Goal: Task Accomplishment & Management: Manage account settings

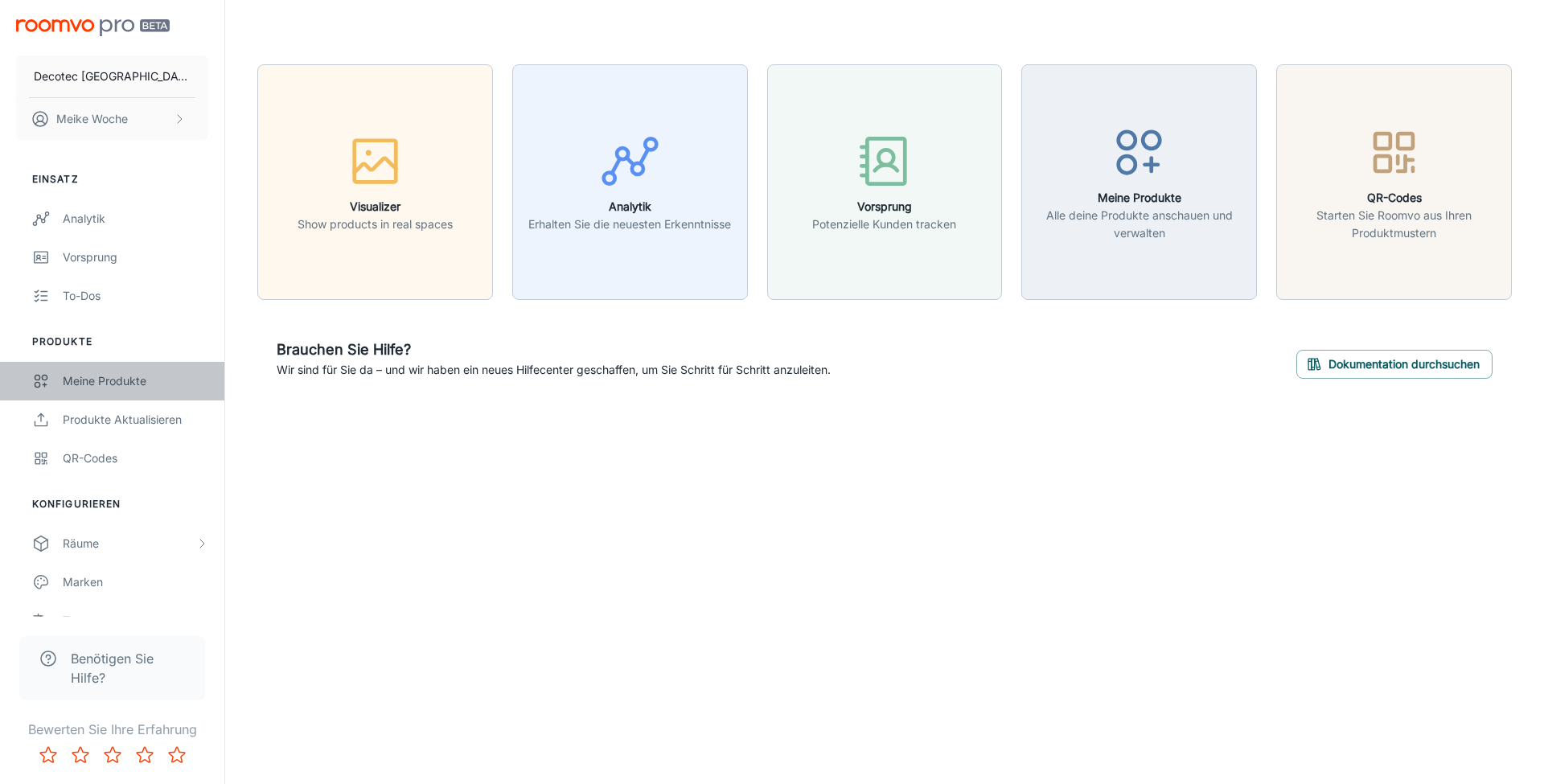
click at [129, 381] on div "Meine Produkte" at bounding box center [135, 380] width 146 height 17
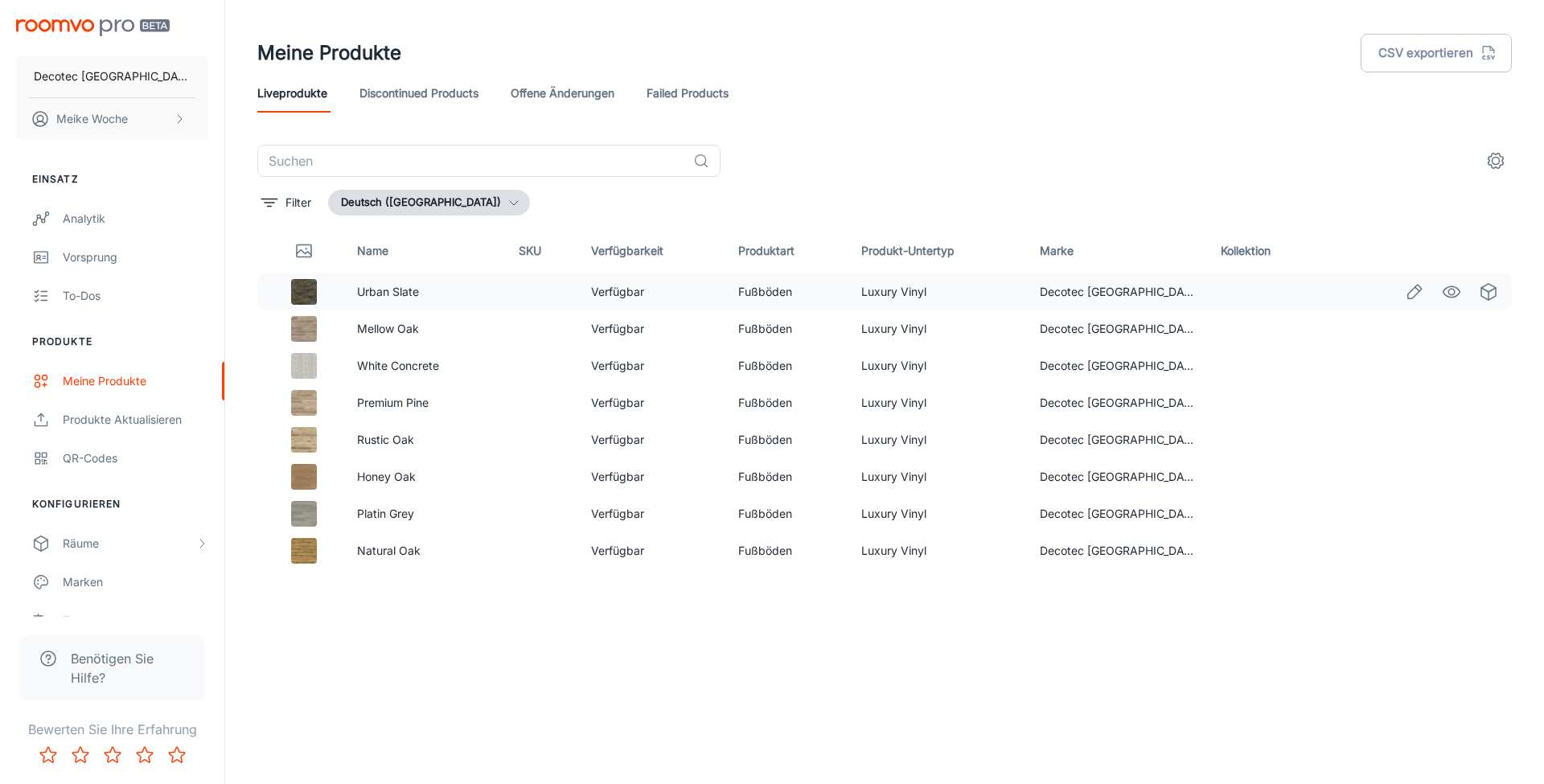
click at [350, 297] on td "Urban Slate" at bounding box center [425, 291] width 162 height 37
click at [378, 293] on link "Urban Slate" at bounding box center [387, 291] width 62 height 13
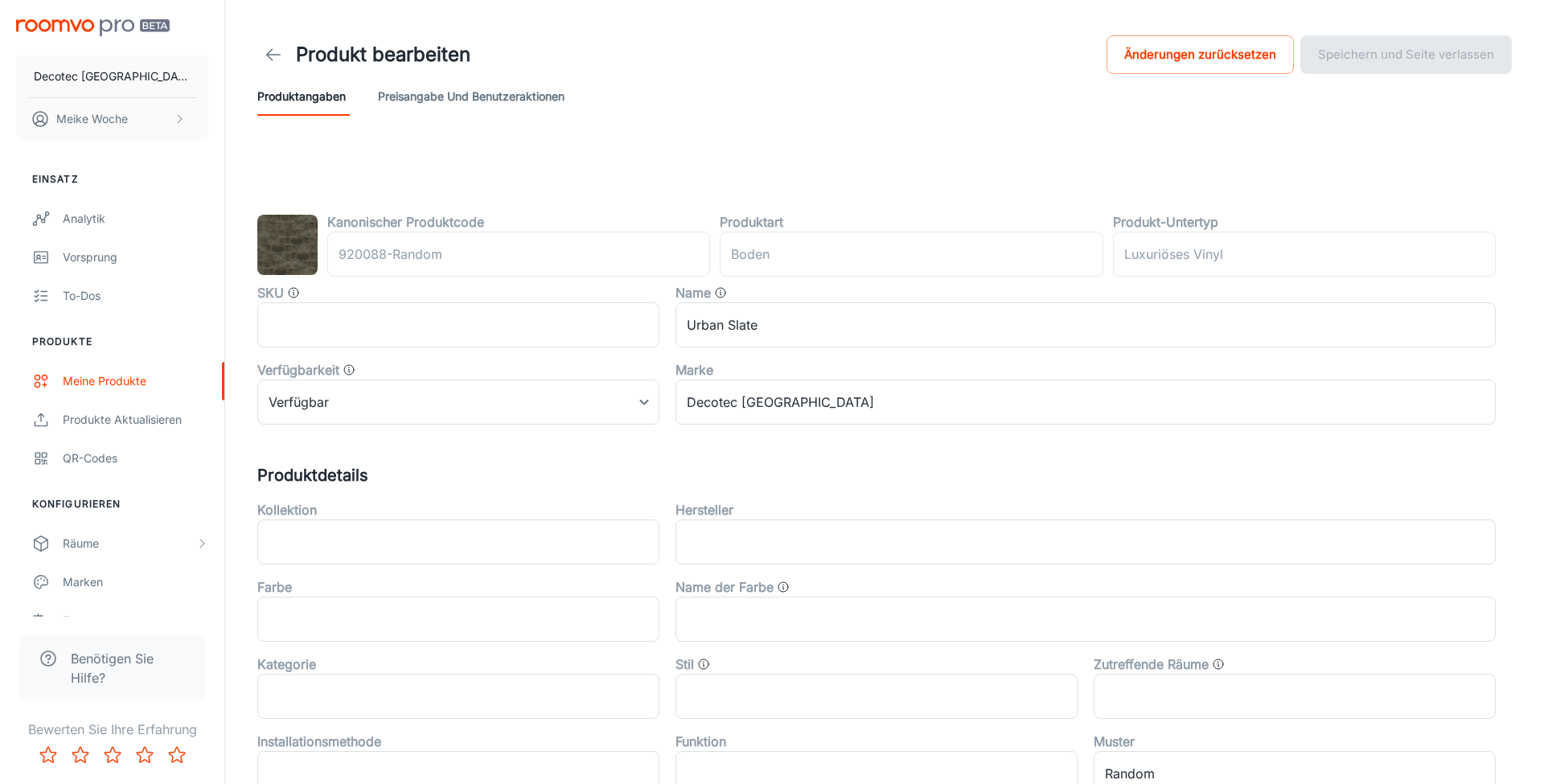
click at [297, 229] on img at bounding box center [287, 244] width 60 height 60
click at [125, 553] on div "Räume" at bounding box center [112, 543] width 224 height 38
click at [103, 574] on div "My Rooms" at bounding box center [135, 582] width 146 height 17
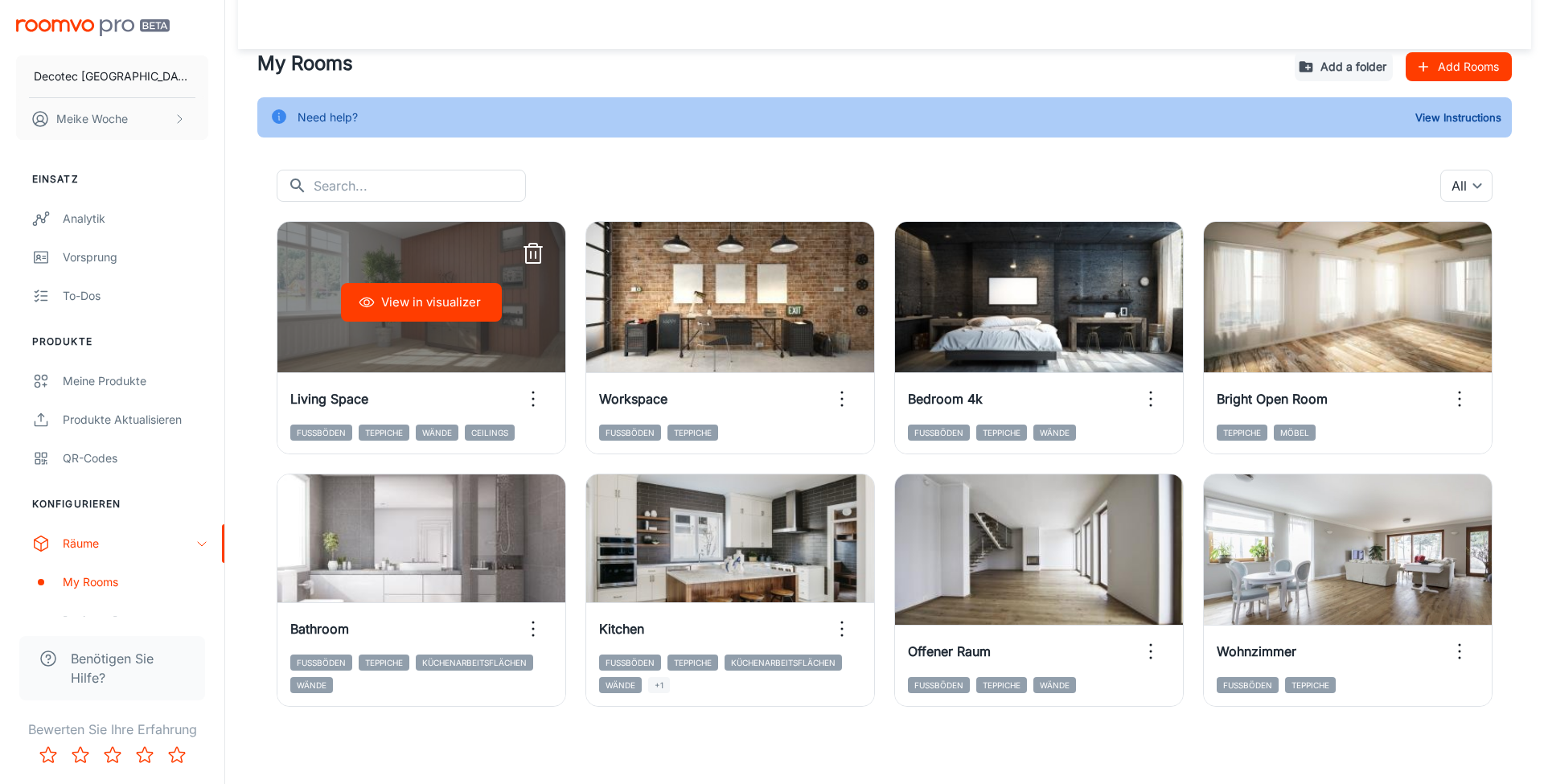
scroll to position [15, 0]
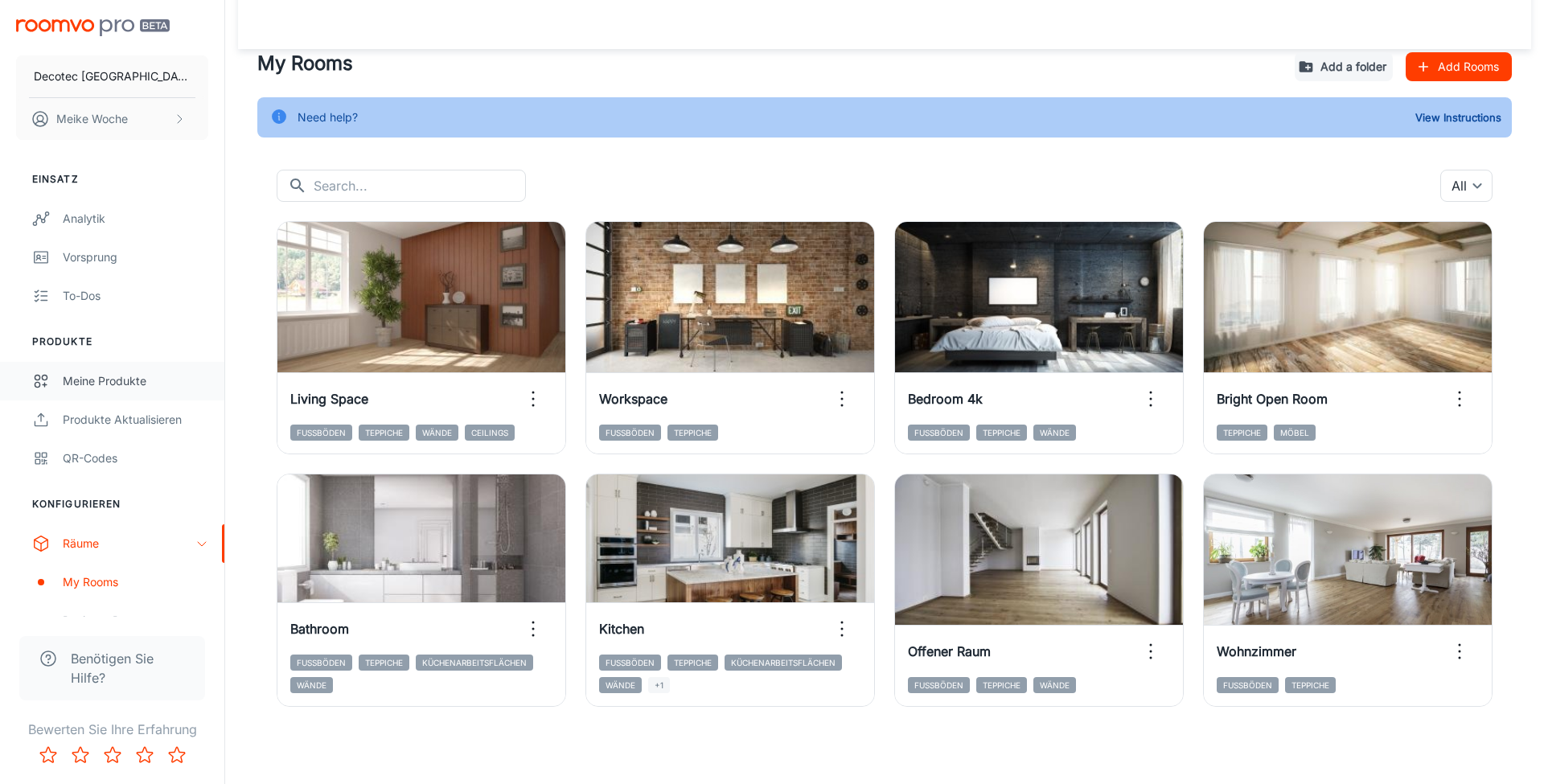
click at [144, 391] on link "Meine Produkte" at bounding box center [112, 380] width 224 height 38
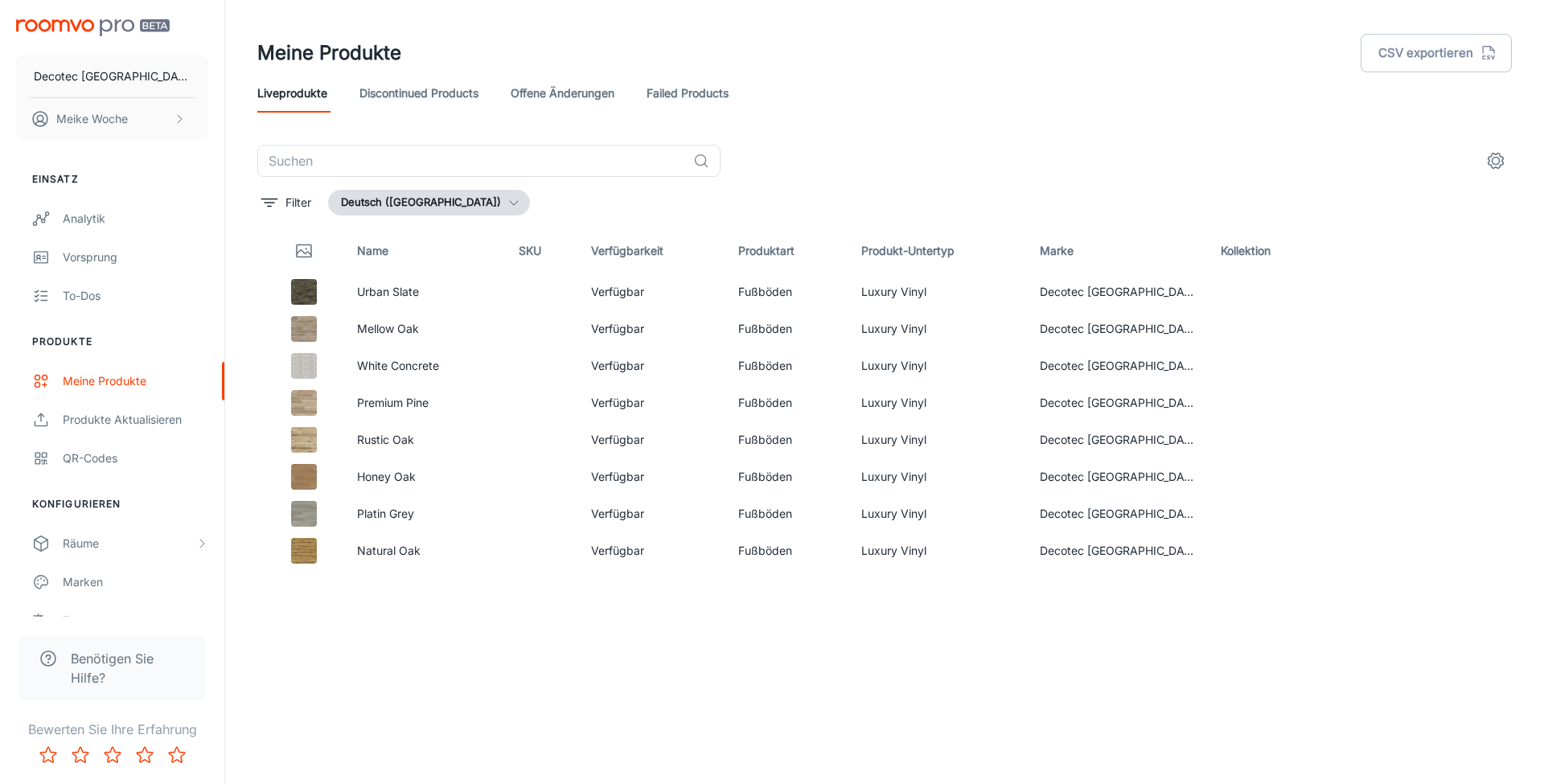
click at [1504, 162] on icon "settings" at bounding box center [1497, 161] width 15 height 15
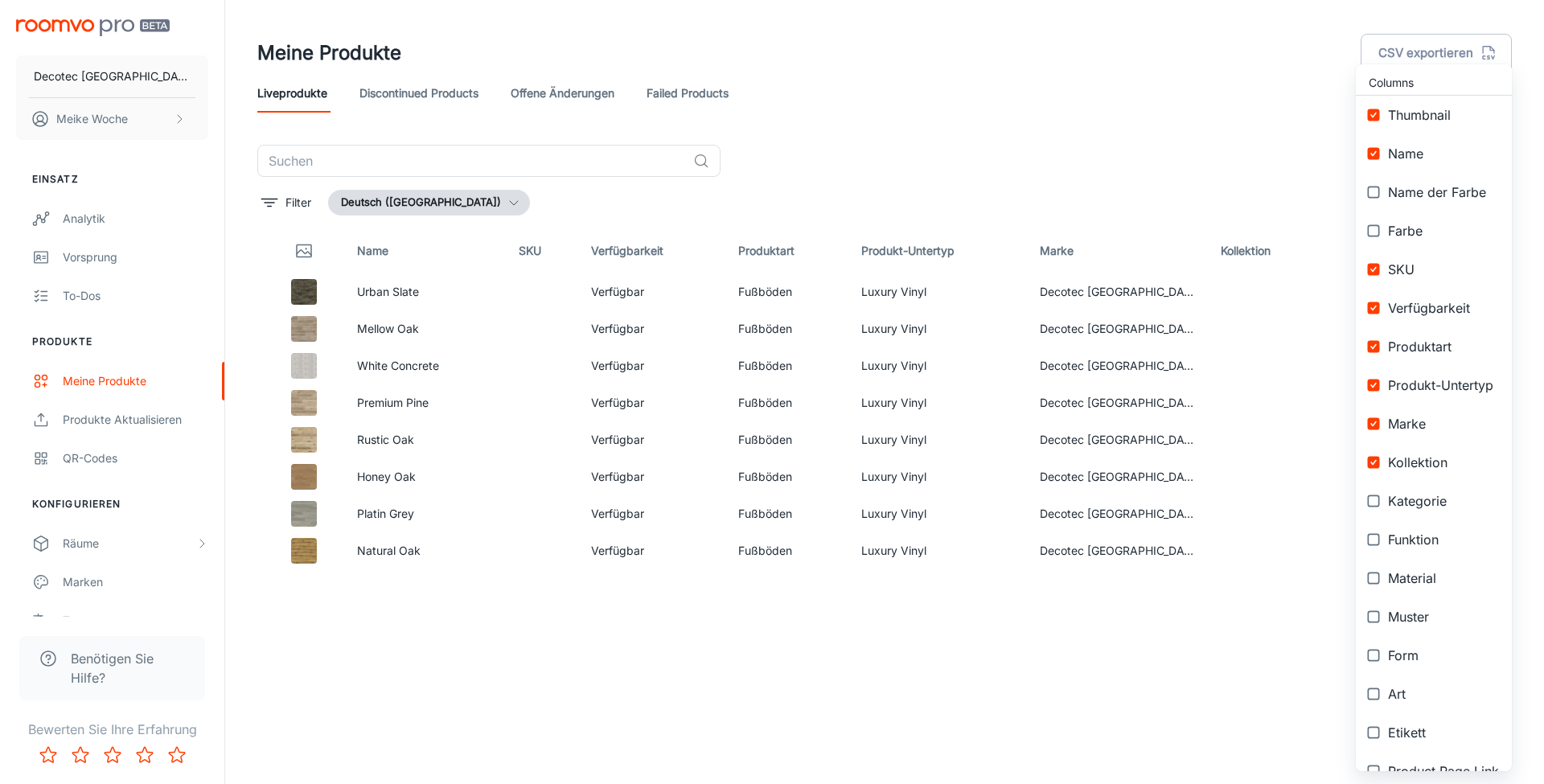
click at [1191, 108] on div at bounding box center [772, 392] width 1544 height 784
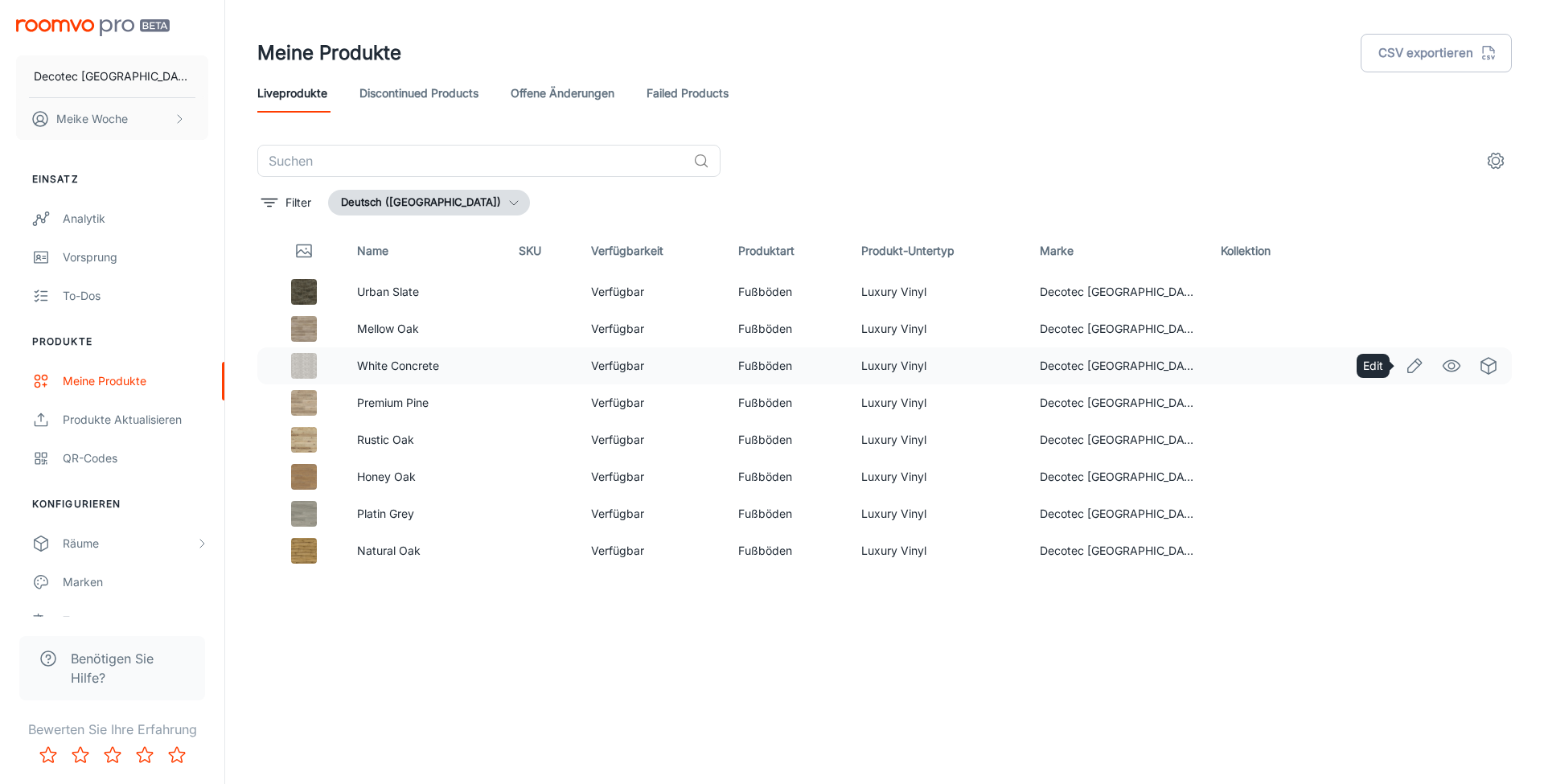
click at [1415, 362] on icon "Edit" at bounding box center [1415, 365] width 13 height 13
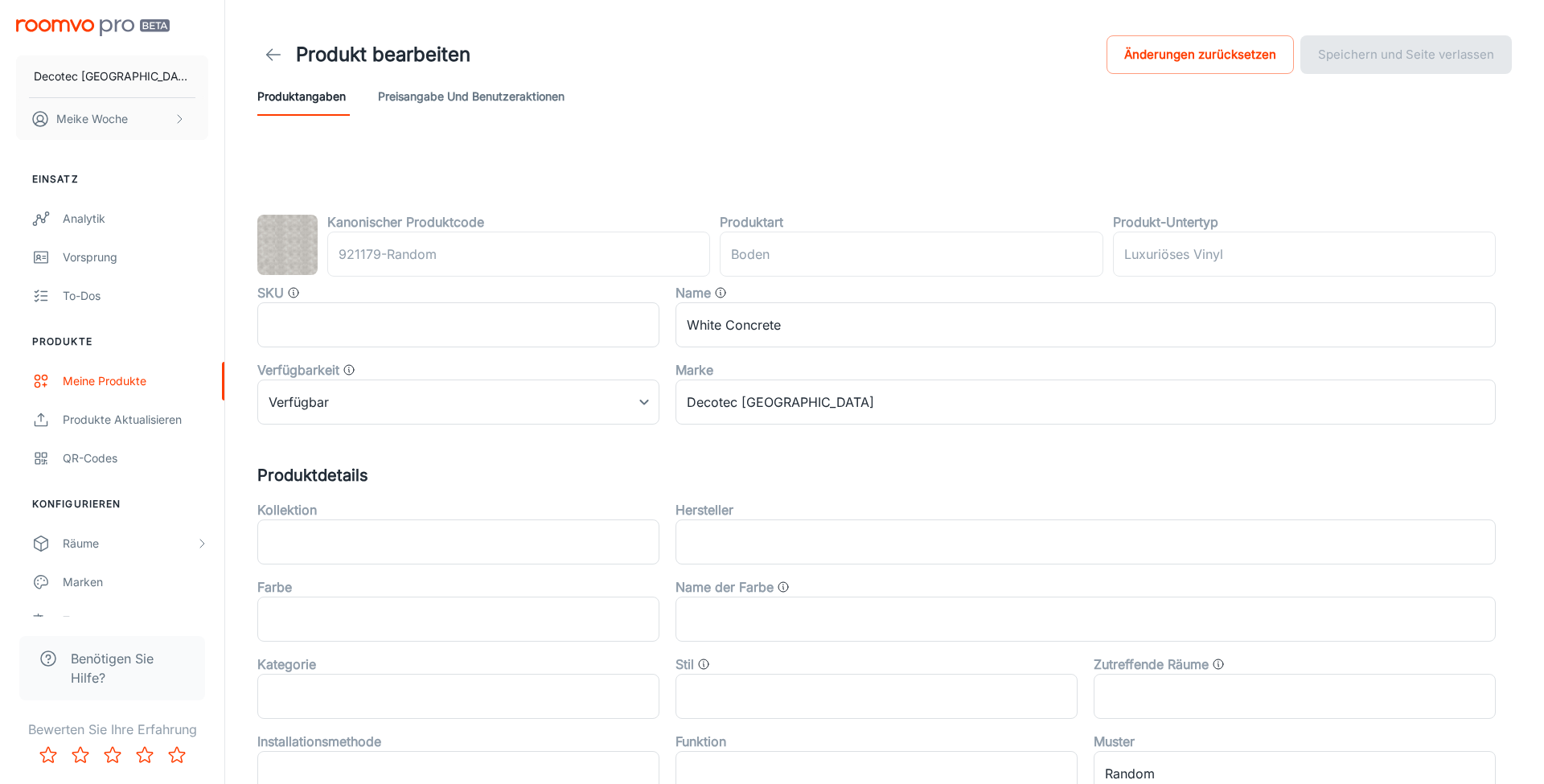
click at [284, 244] on img at bounding box center [287, 244] width 60 height 60
click at [285, 244] on img at bounding box center [287, 244] width 60 height 60
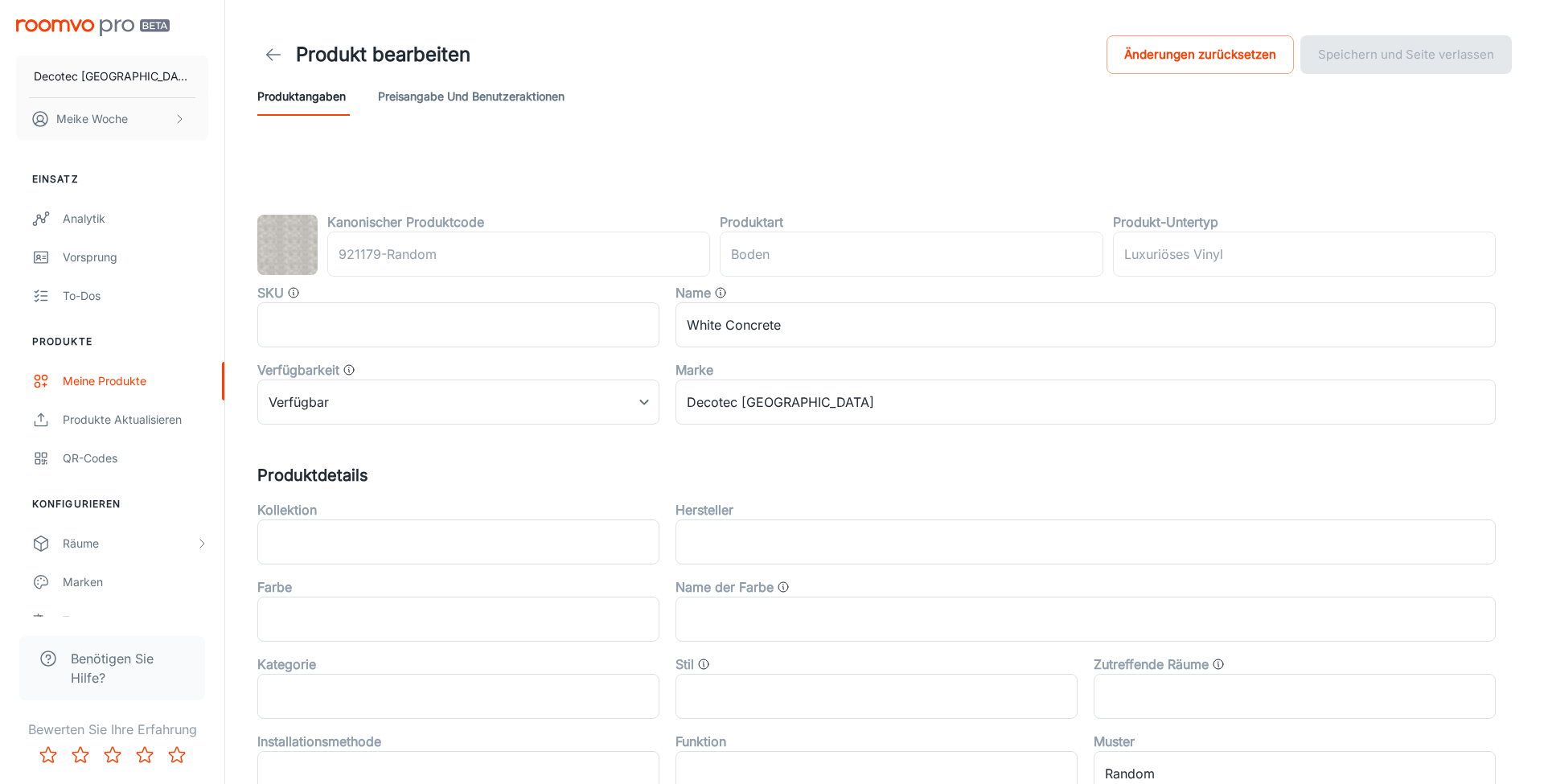
click at [286, 244] on img at bounding box center [287, 244] width 60 height 60
click at [232, 233] on div "Produkt bearbeiten Änderungen zurücksetzen Speichern und Seite verlassen Produk…" at bounding box center [885, 634] width 1320 height 1270
click at [272, 232] on img at bounding box center [287, 244] width 60 height 60
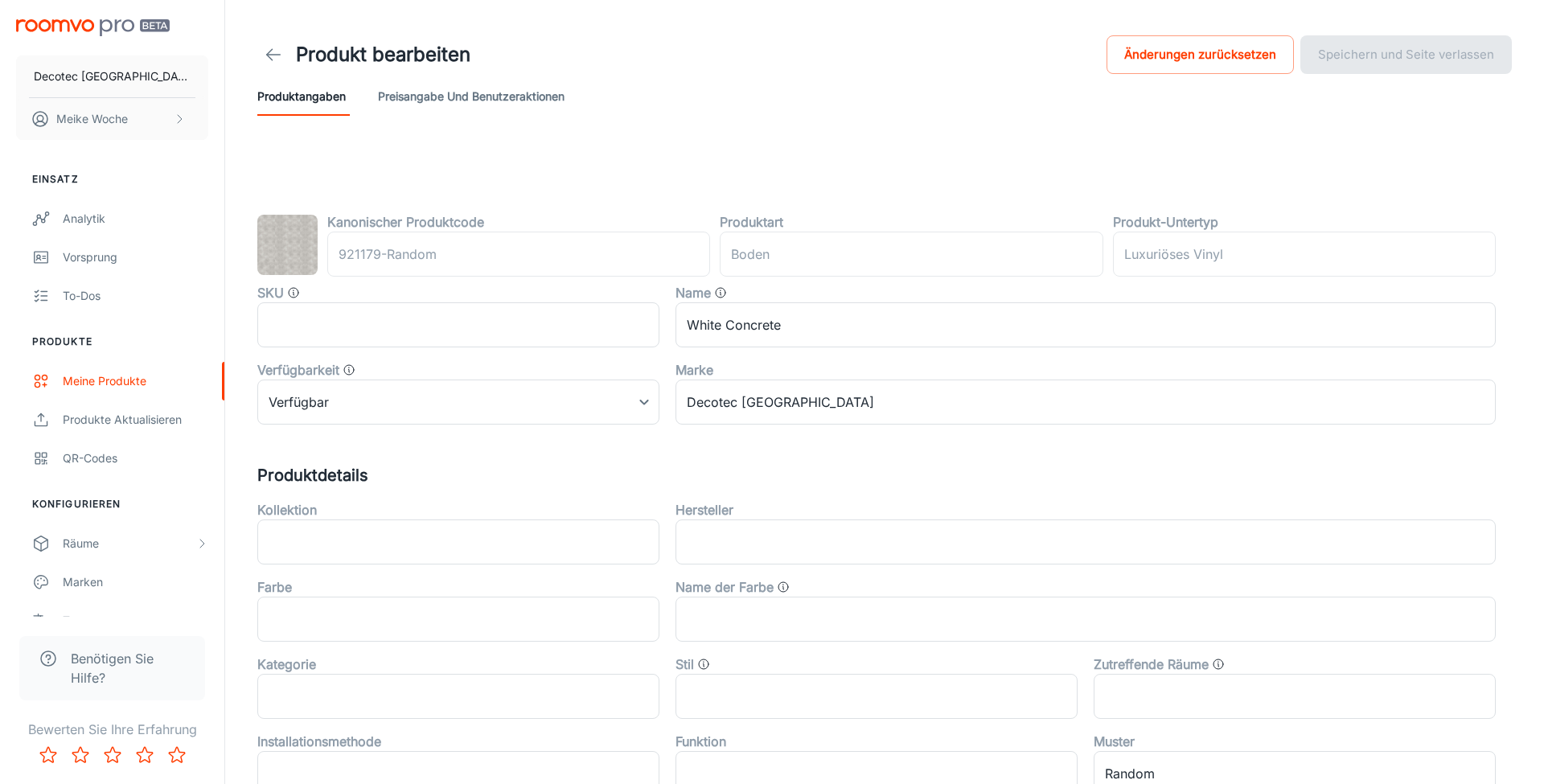
drag, startPoint x: 272, startPoint y: 232, endPoint x: 606, endPoint y: 221, distance: 334.2
click at [287, 227] on img at bounding box center [287, 244] width 60 height 60
click at [280, 54] on icon at bounding box center [273, 55] width 19 height 19
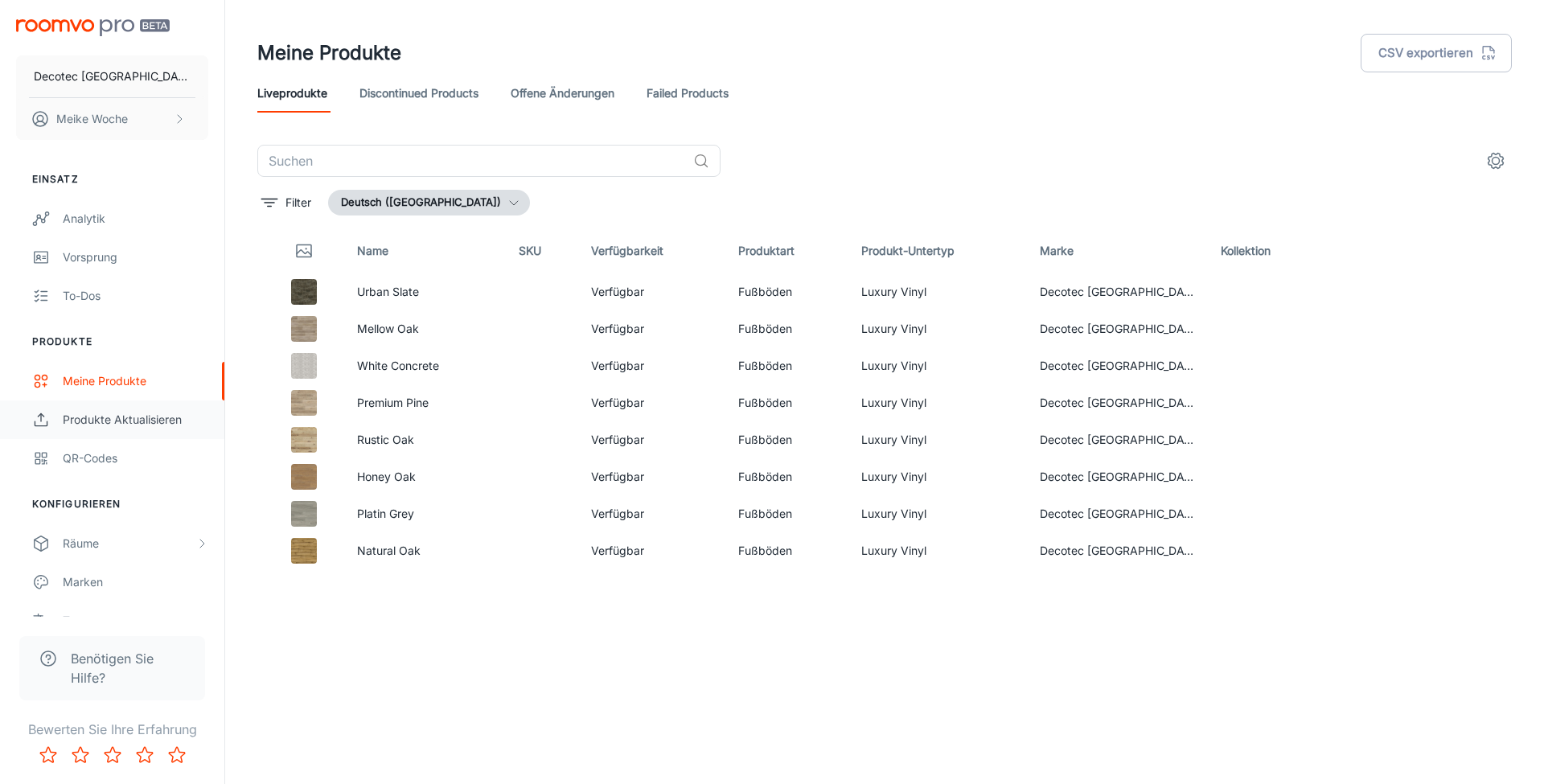
click at [158, 408] on link "Produkte aktualisieren" at bounding box center [112, 420] width 224 height 38
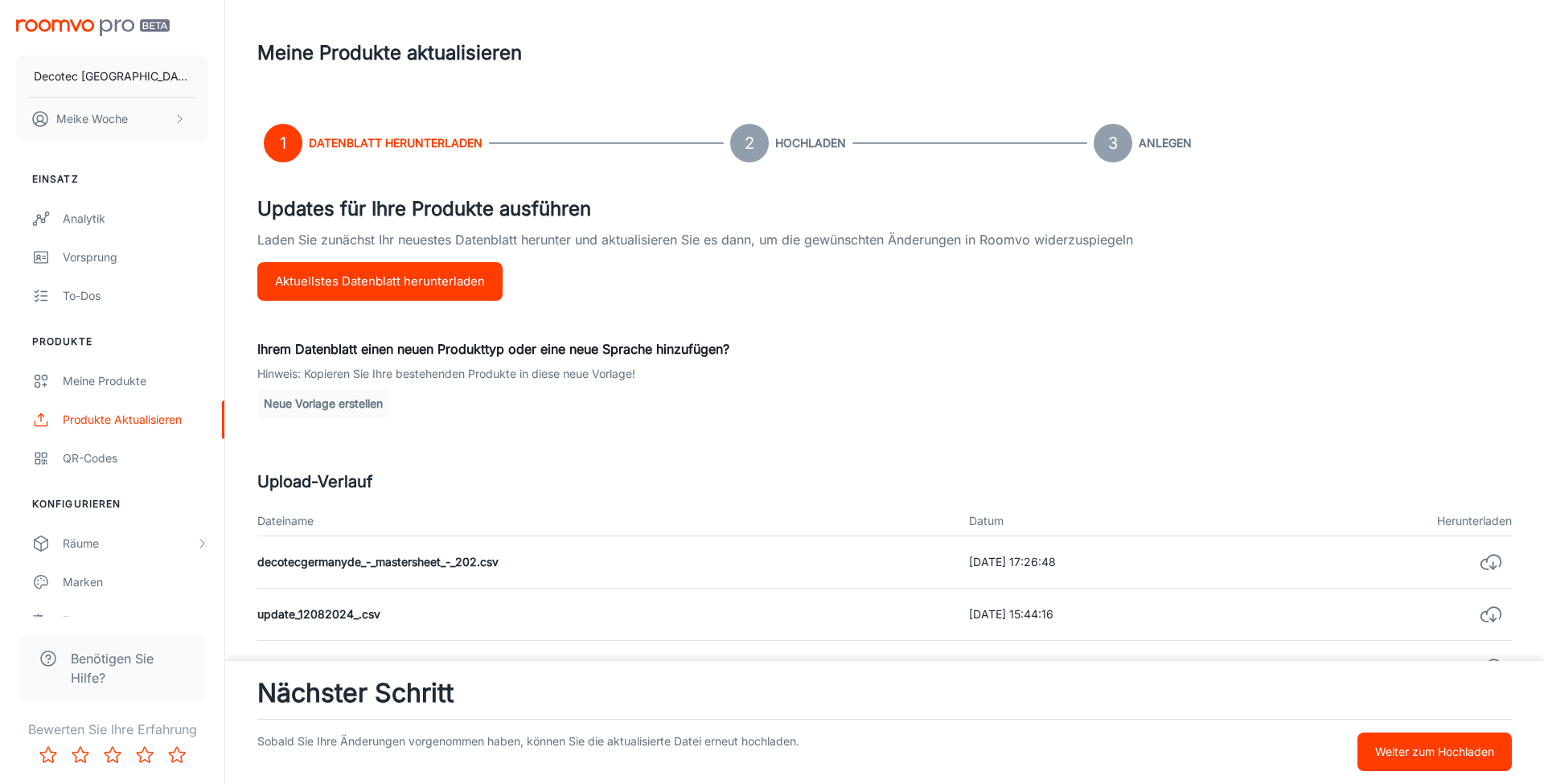
click at [403, 287] on button "Aktuellstes Datenblatt herunterladen" at bounding box center [380, 281] width 246 height 38
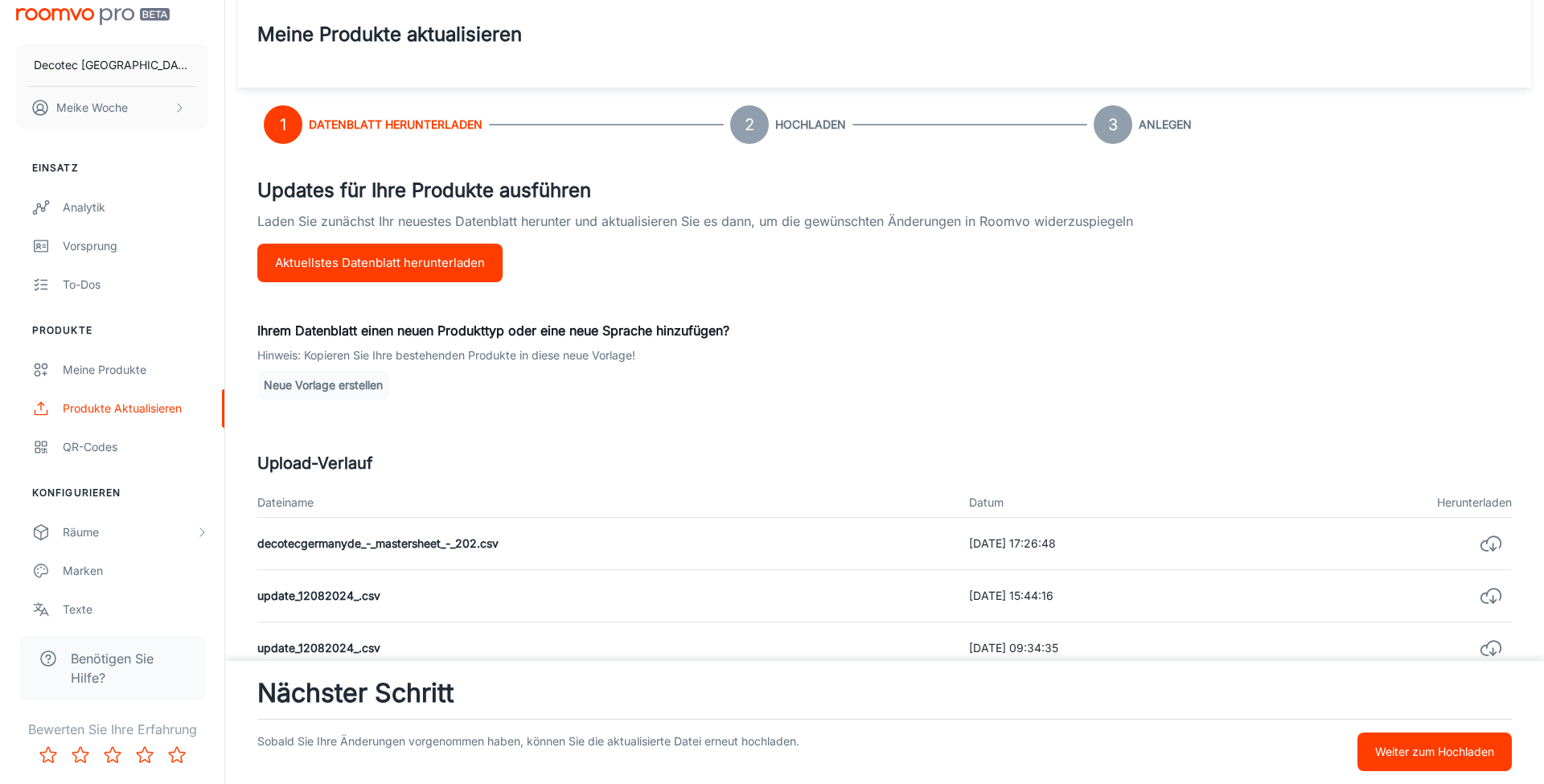
scroll to position [19, 0]
